Goal: Transaction & Acquisition: Purchase product/service

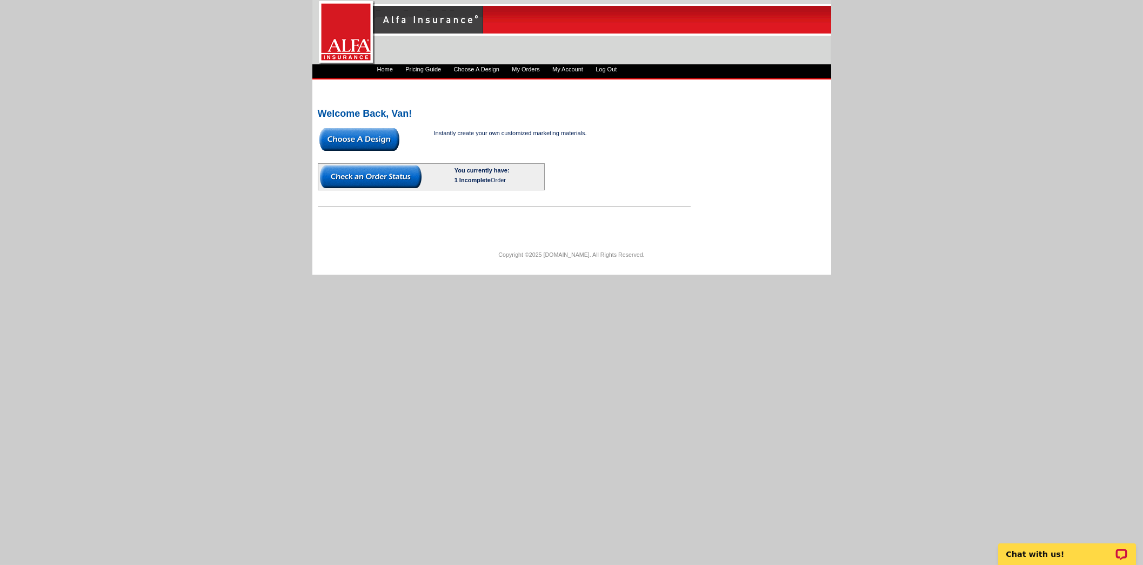
click at [361, 177] on img at bounding box center [371, 176] width 102 height 23
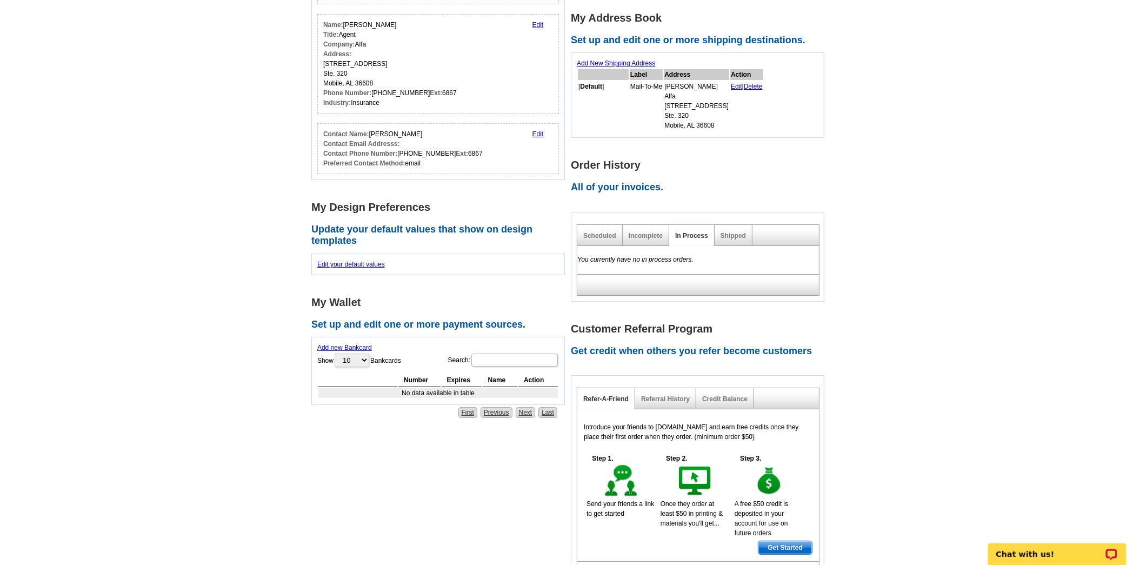
scroll to position [203, 0]
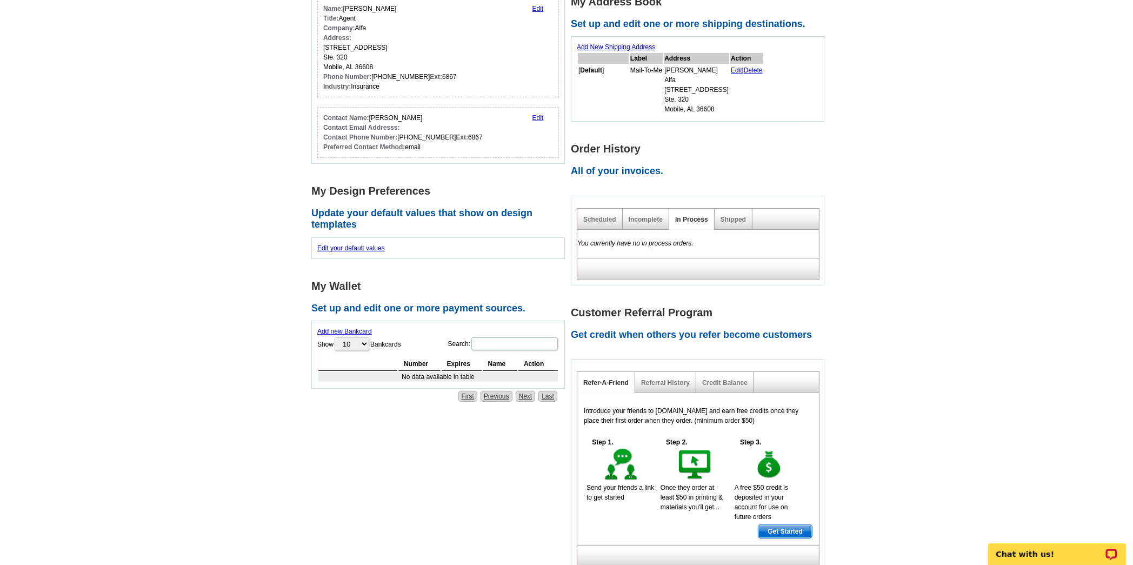
click at [600, 219] on link "Scheduled" at bounding box center [599, 220] width 33 height 8
click at [641, 219] on link "Incomplete" at bounding box center [646, 220] width 34 height 8
click at [698, 216] on link "In Process" at bounding box center [691, 220] width 33 height 8
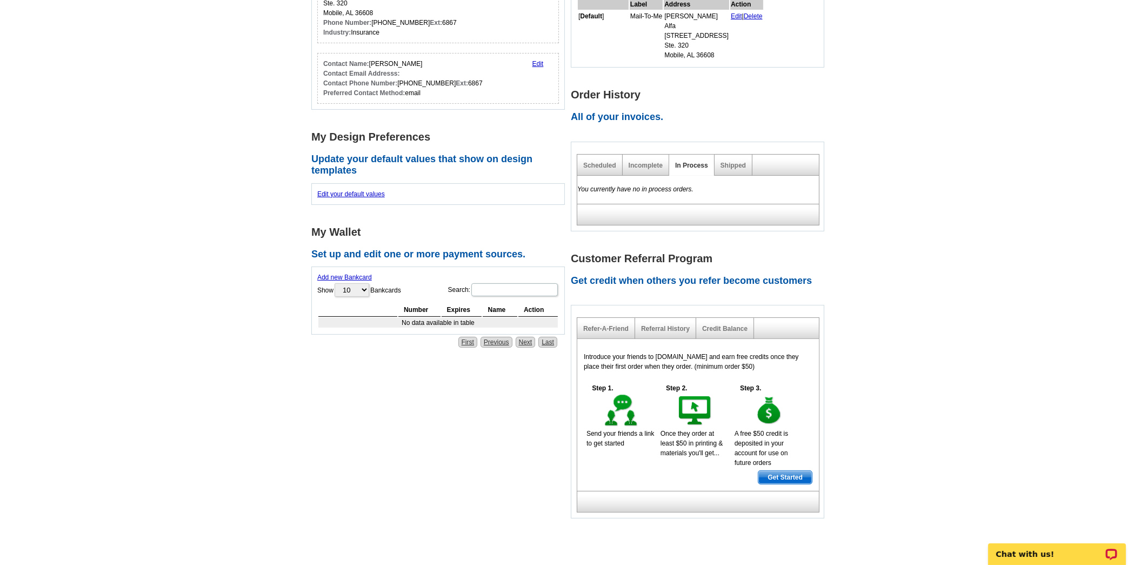
scroll to position [293, 0]
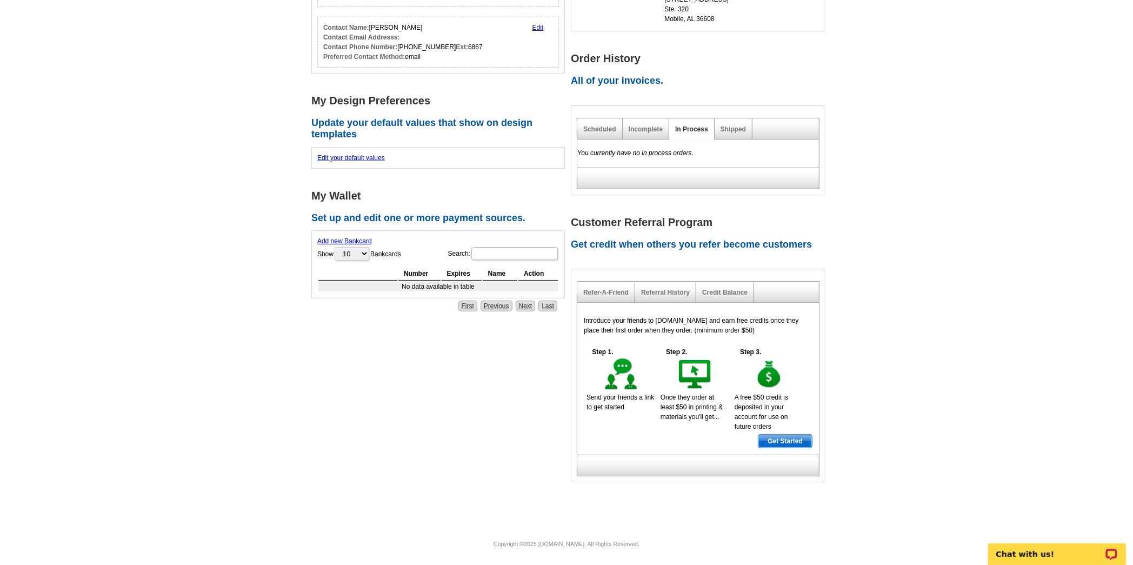
click at [526, 302] on link "Next" at bounding box center [526, 305] width 20 height 11
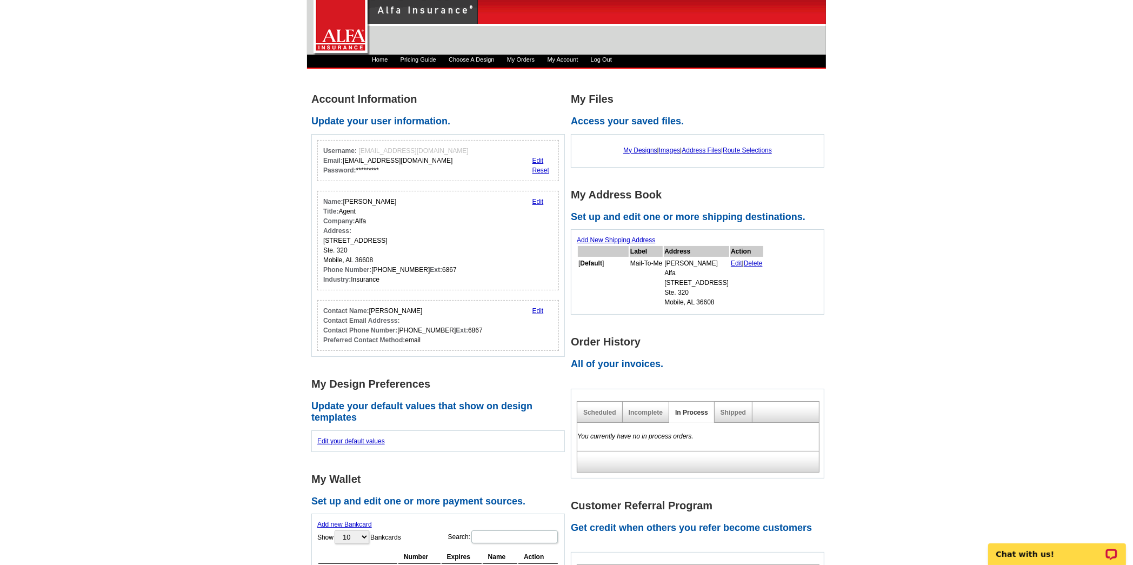
scroll to position [0, 0]
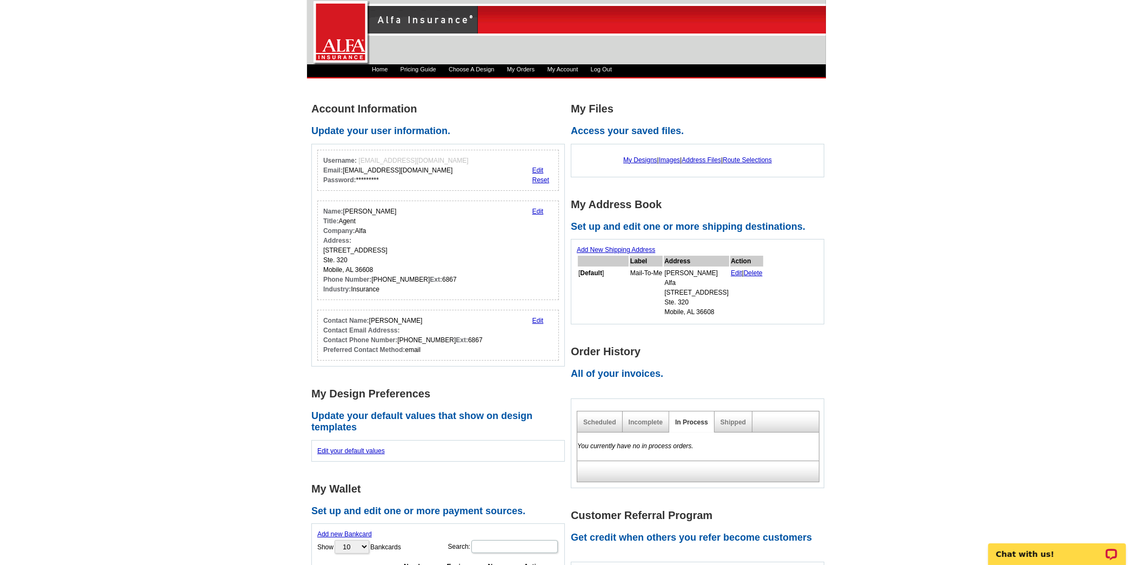
click at [631, 160] on link "My Designs" at bounding box center [640, 160] width 34 height 8
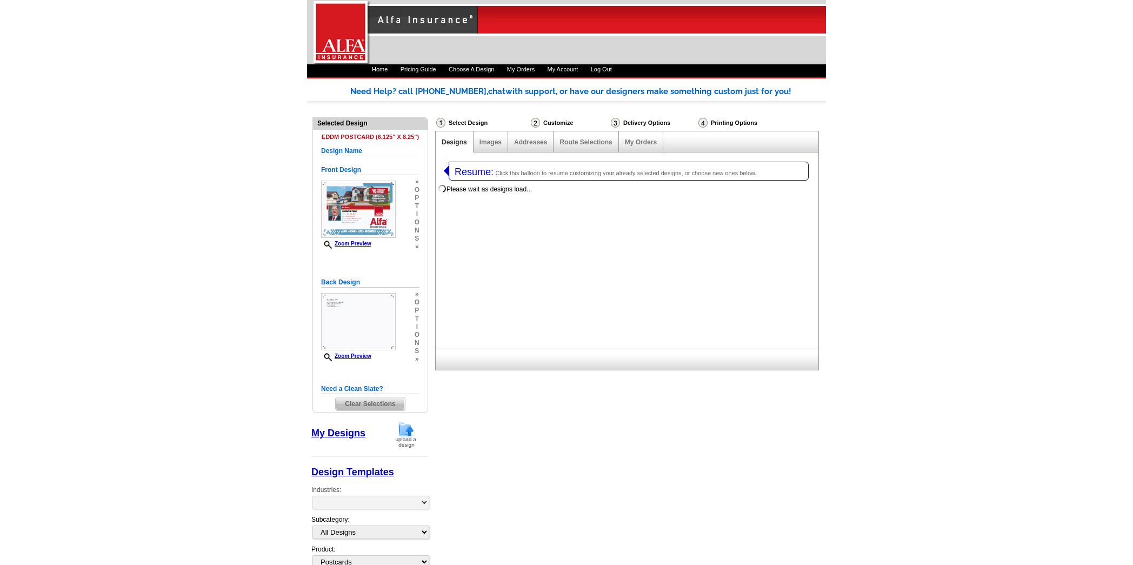
select select "1"
select select "14"
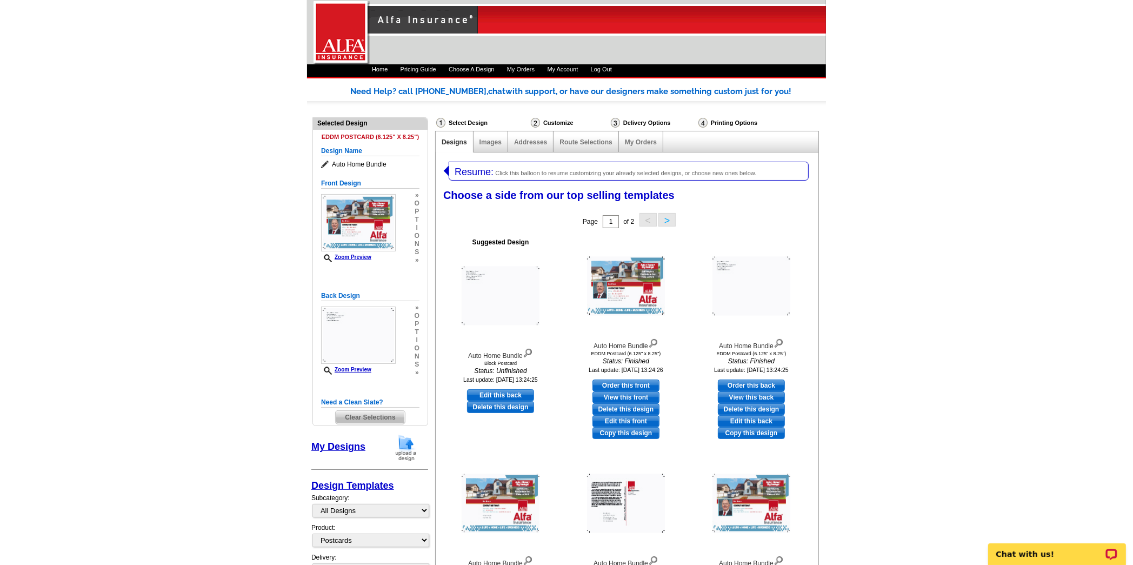
click at [464, 169] on span "Resume:" at bounding box center [473, 171] width 39 height 11
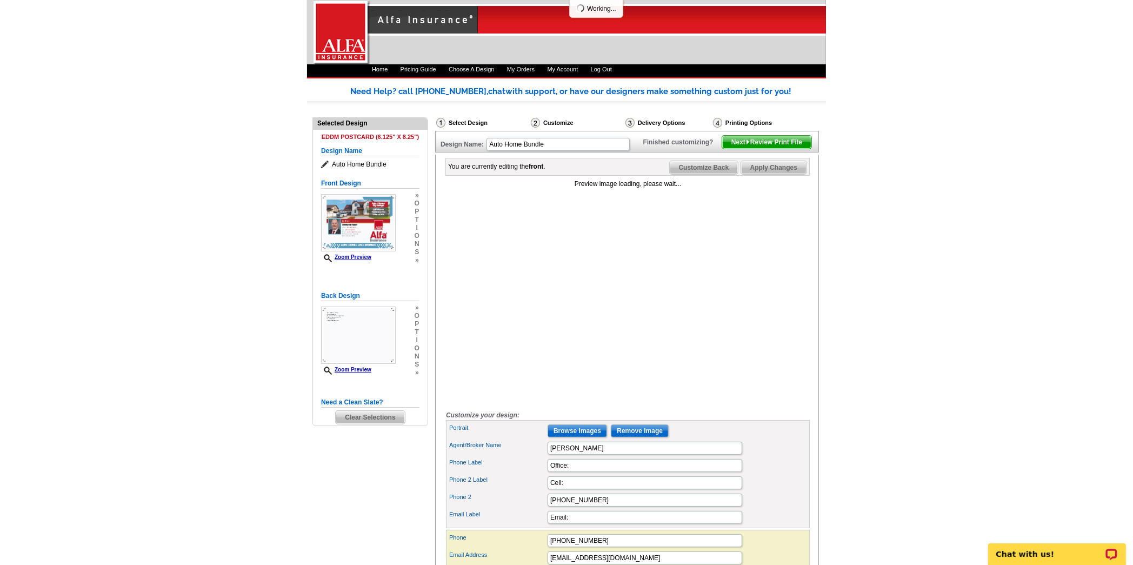
click at [764, 149] on span "Next Review Print File" at bounding box center [766, 142] width 89 height 13
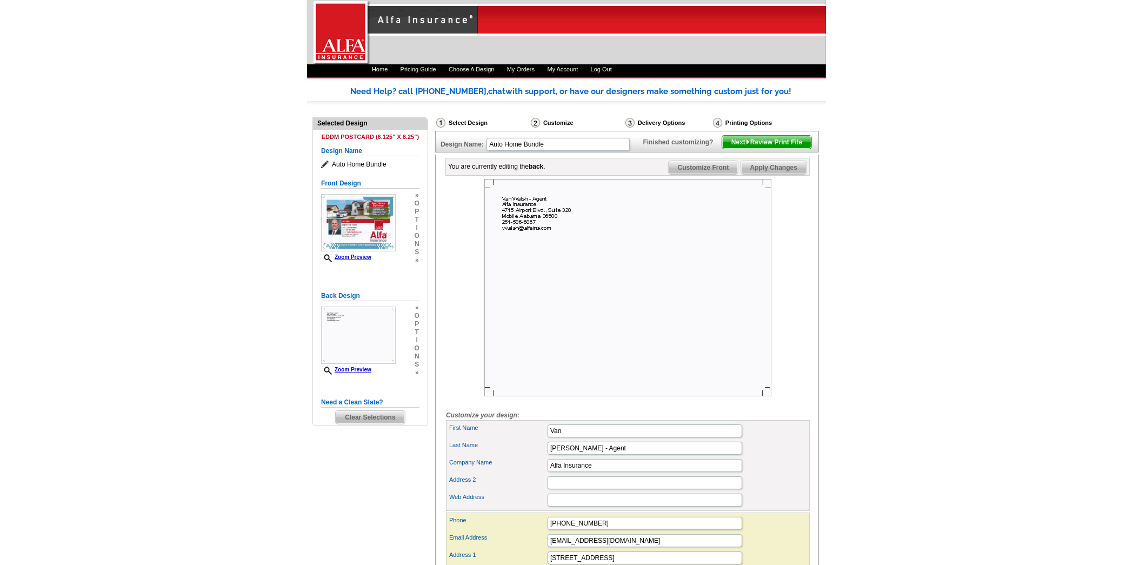
click at [385, 218] on img at bounding box center [358, 222] width 75 height 57
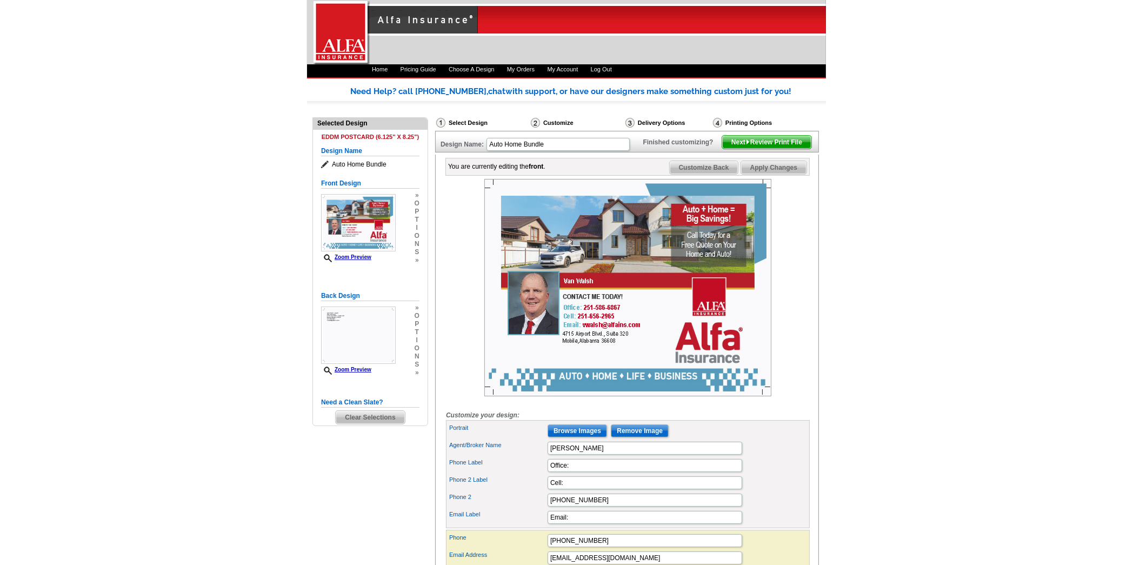
click at [376, 316] on img at bounding box center [358, 334] width 75 height 57
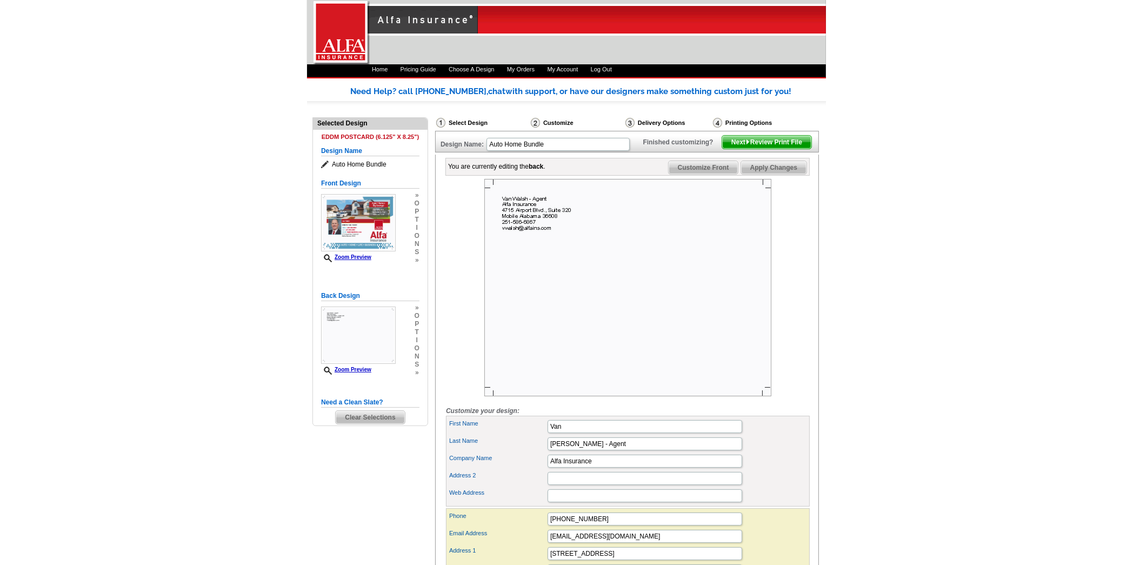
click at [775, 149] on span "Next Review Print File" at bounding box center [766, 142] width 89 height 13
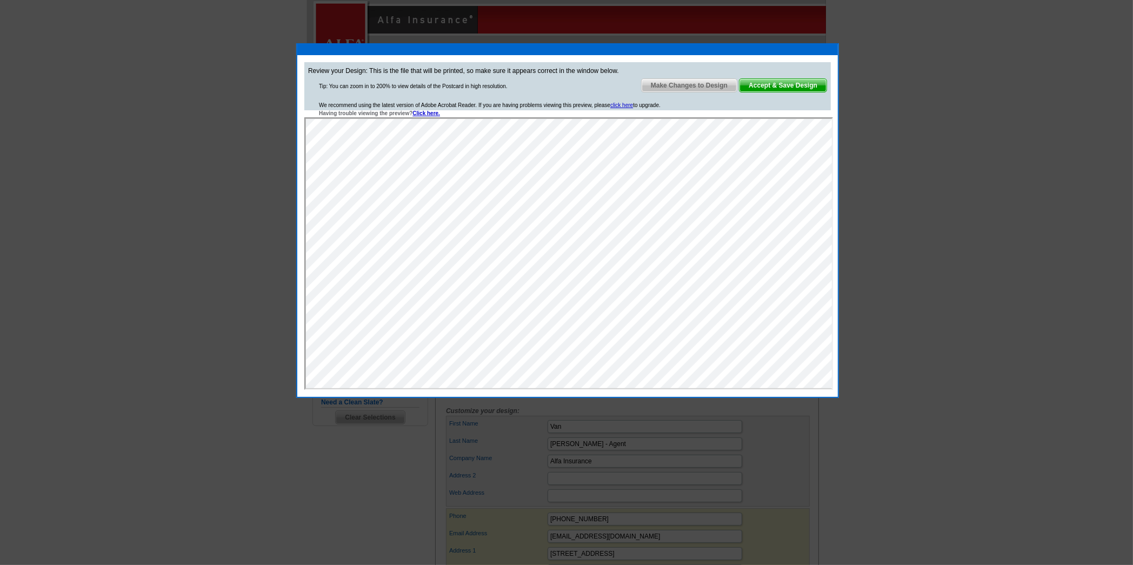
click at [881, 53] on div at bounding box center [566, 282] width 1133 height 565
click at [770, 83] on span "Accept & Save Design" at bounding box center [782, 85] width 87 height 13
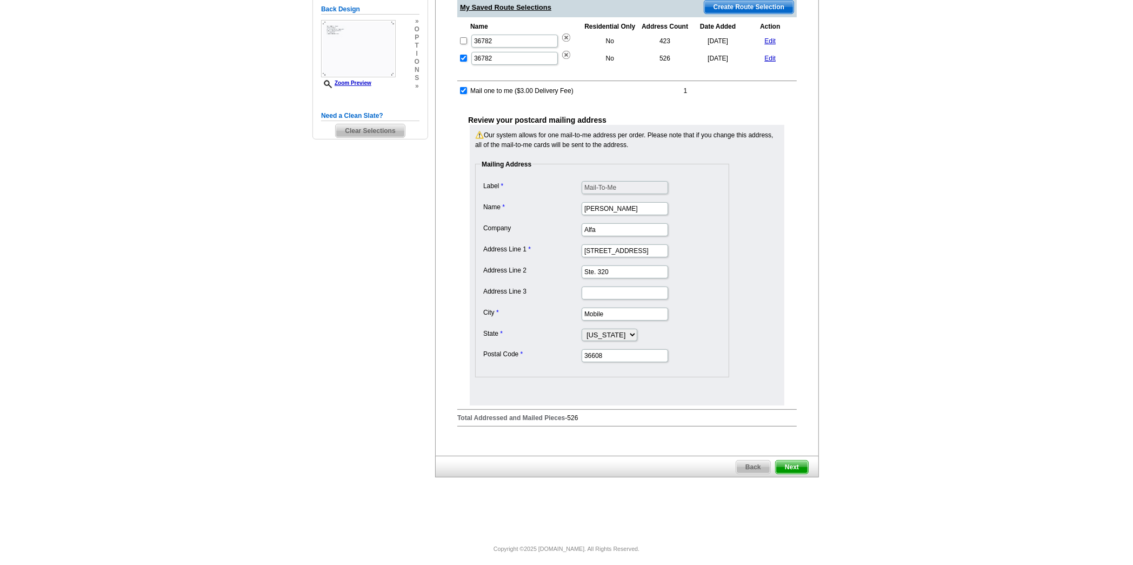
scroll to position [263, 0]
click at [794, 460] on span "Next" at bounding box center [791, 466] width 32 height 13
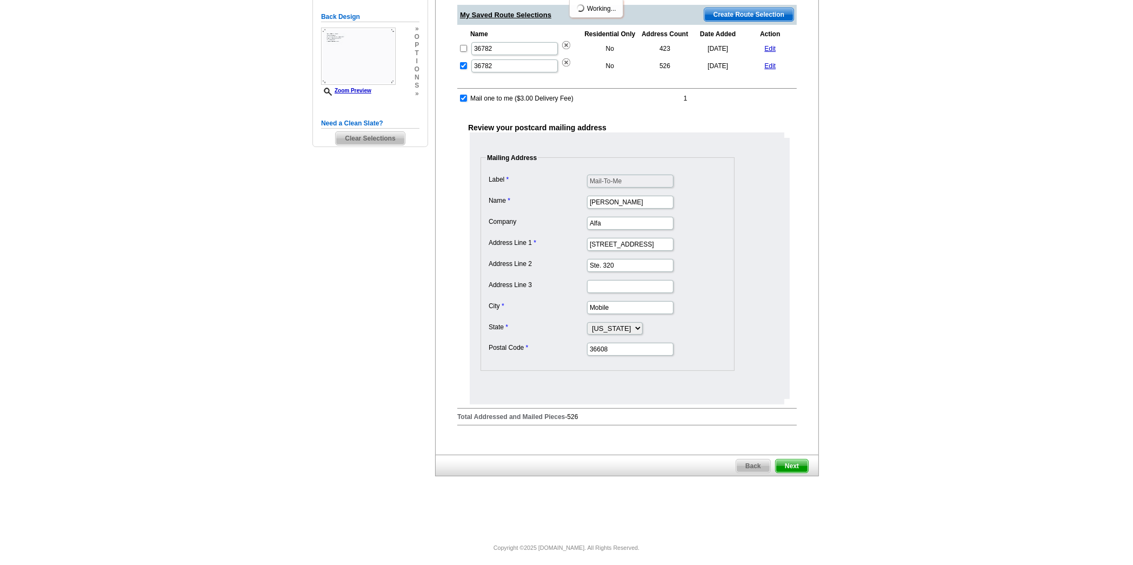
scroll to position [0, 0]
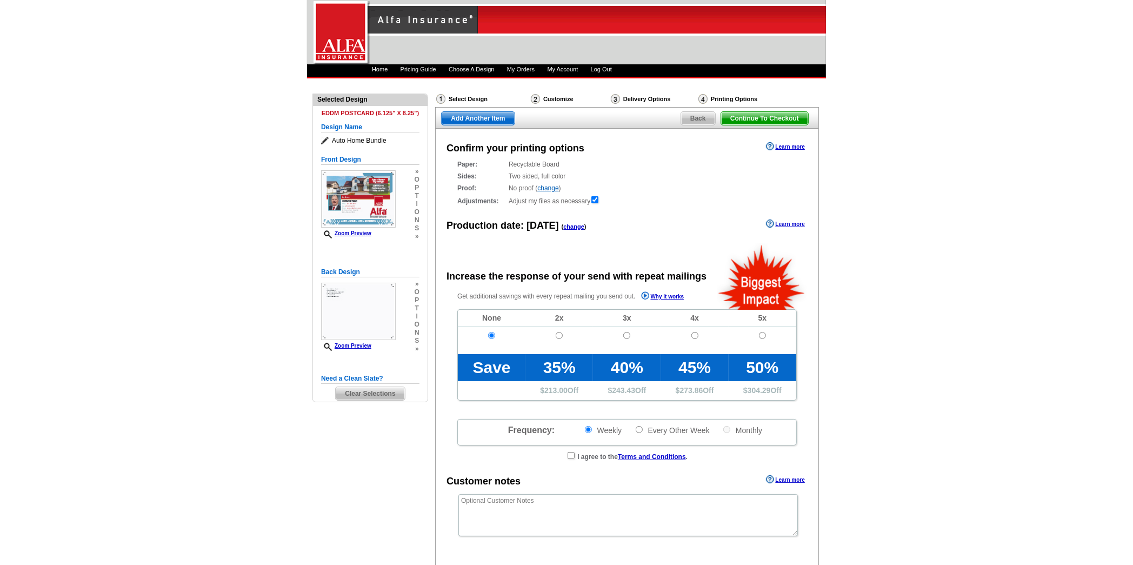
radio input "false"
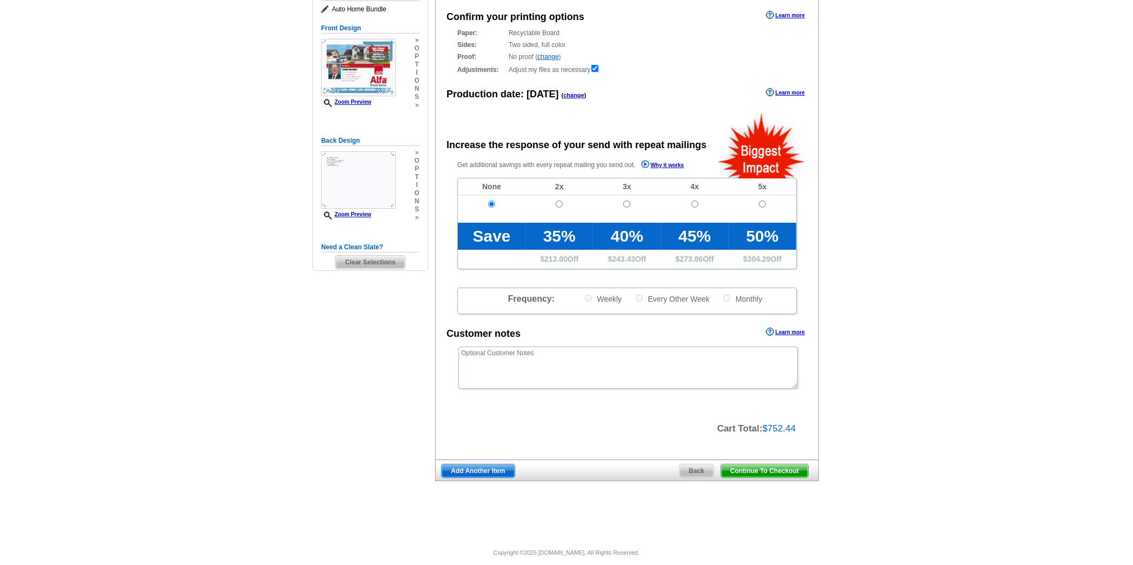
scroll to position [141, 0]
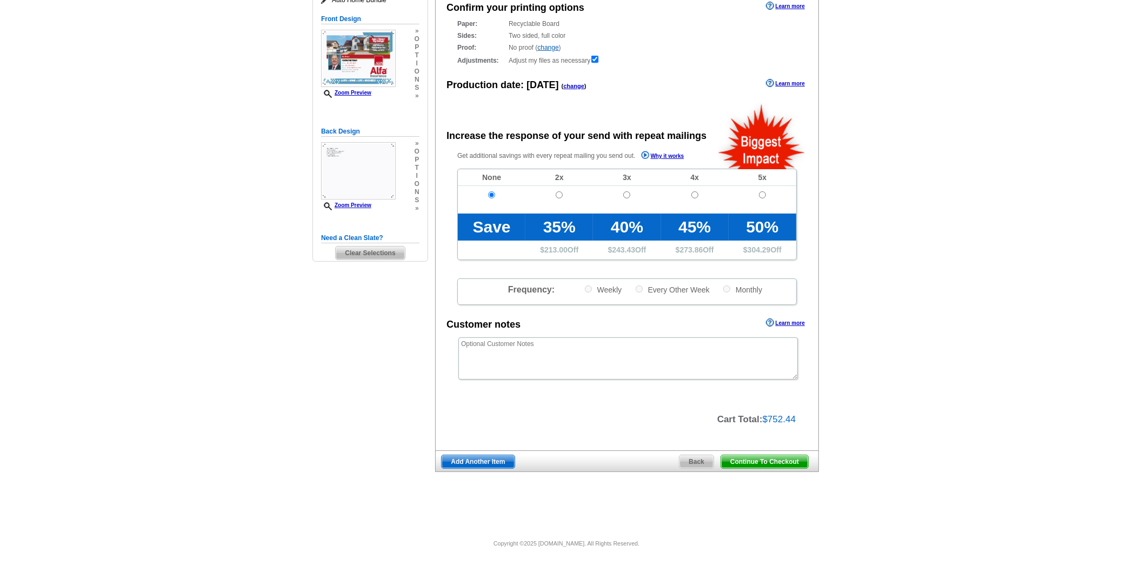
click at [896, 125] on main "Need Help? call 800-260-5887, chat with support, or have our designers make som…" at bounding box center [566, 228] width 1133 height 599
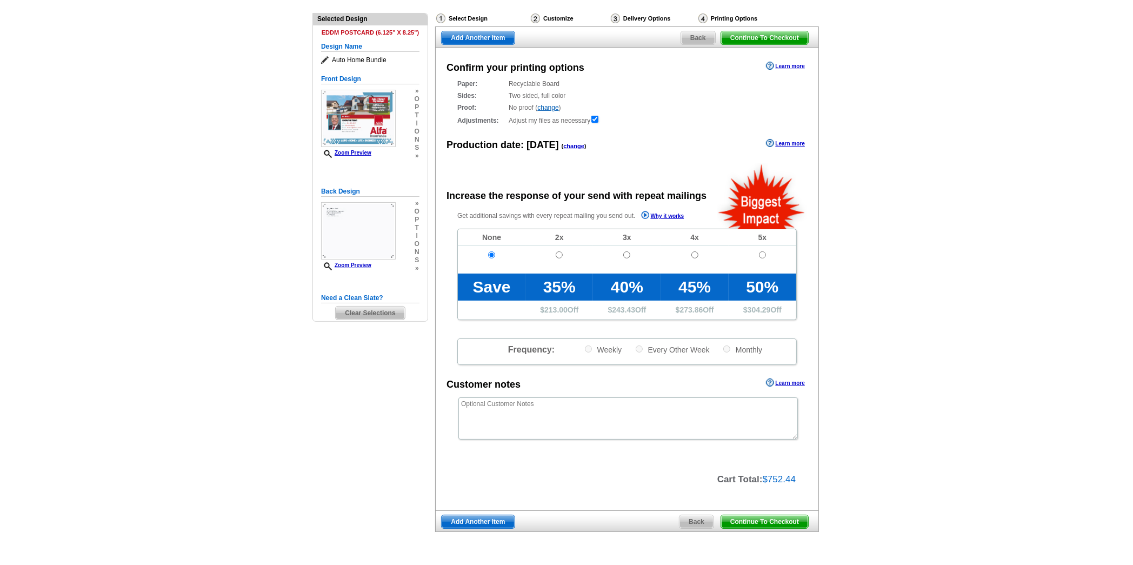
scroll to position [0, 0]
